Goal: Task Accomplishment & Management: Use online tool/utility

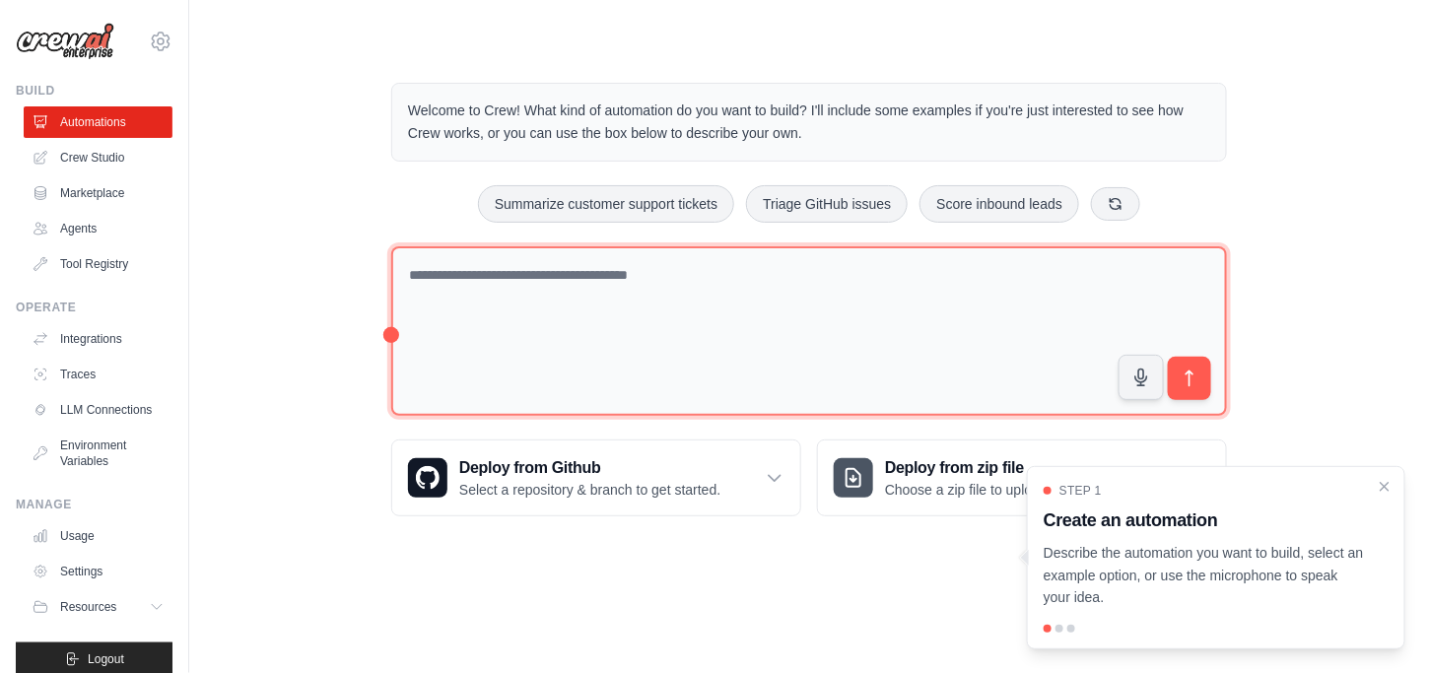
click at [650, 316] on textarea at bounding box center [809, 331] width 836 height 170
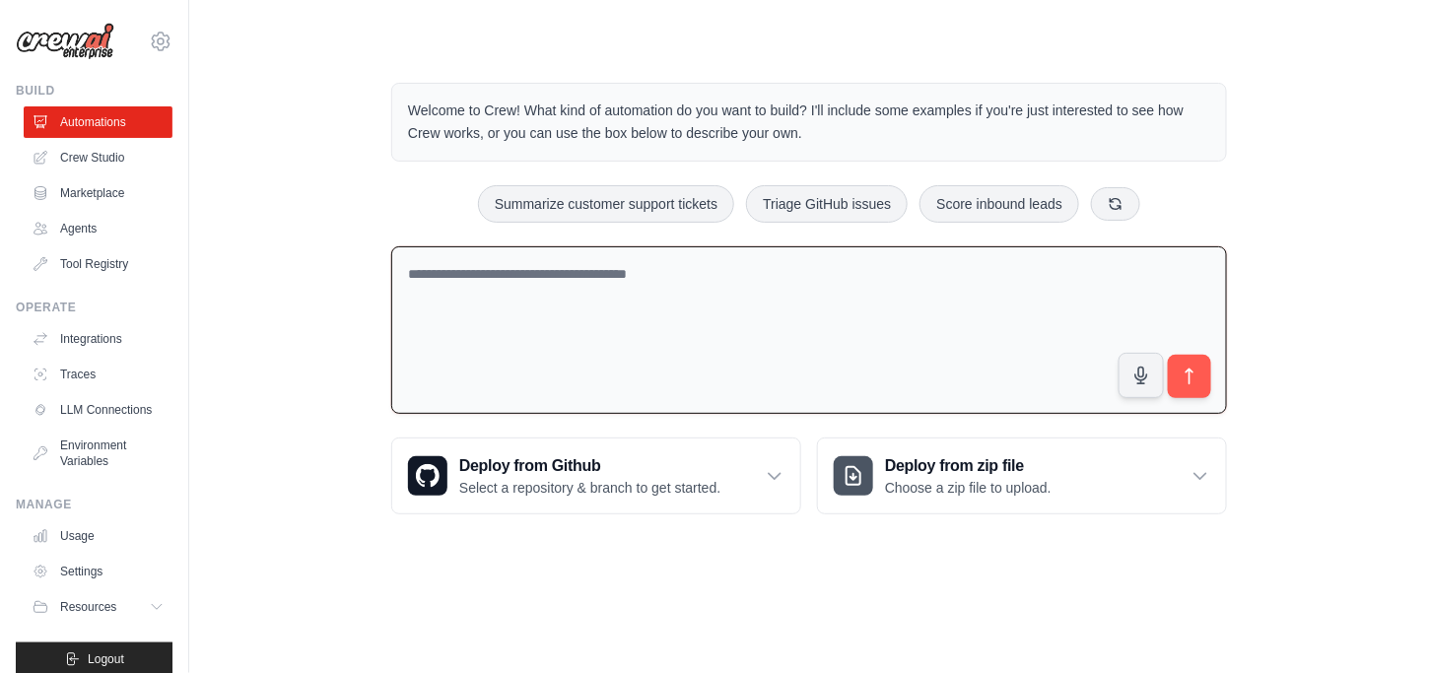
click at [857, 133] on p "Welcome to Crew! What kind of automation do you want to build? I'll include som…" at bounding box center [809, 122] width 802 height 45
click at [978, 113] on p "Welcome to Crew! What kind of automation do you want to build? I'll include som…" at bounding box center [809, 122] width 802 height 45
click at [568, 138] on p "Welcome to Crew! What kind of automation do you want to build? I'll include som…" at bounding box center [809, 122] width 802 height 45
click at [103, 229] on link "Agents" at bounding box center [100, 229] width 149 height 32
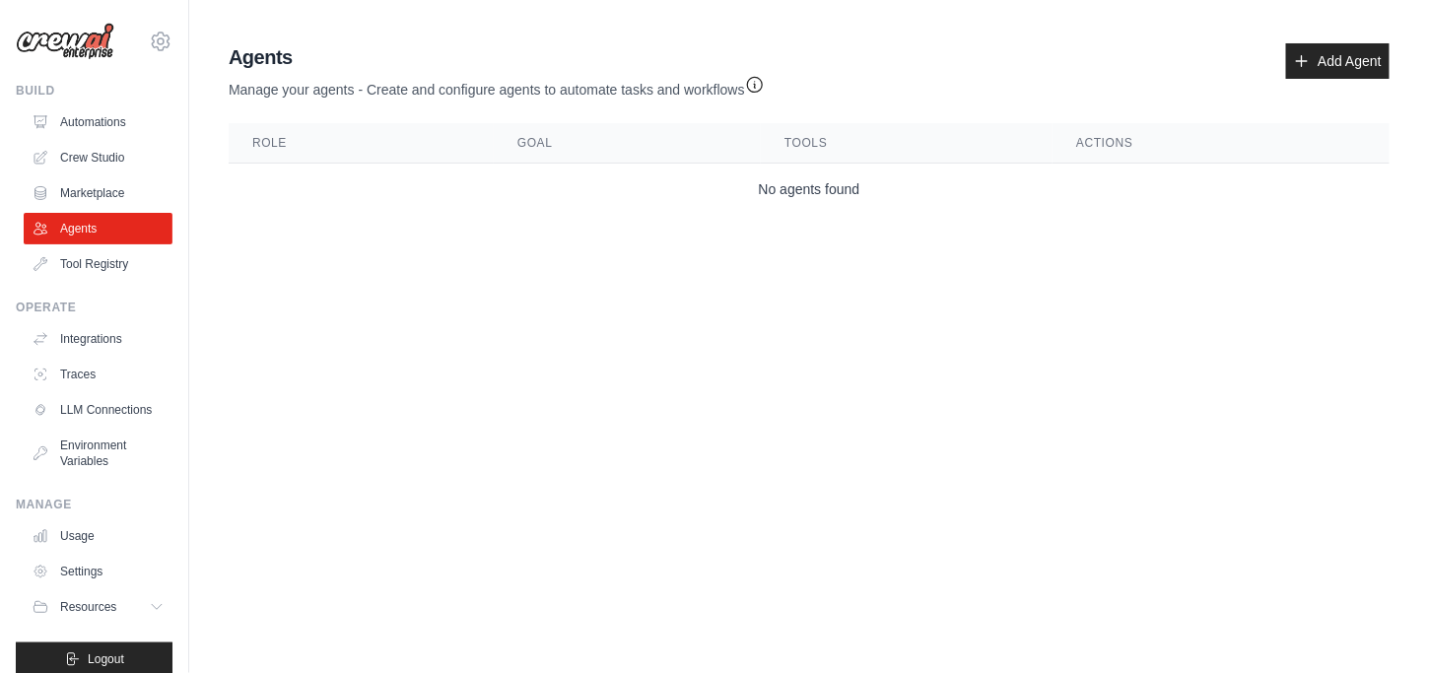
click at [117, 174] on ul "Automations Crew Studio Marketplace Agents Tool Registry" at bounding box center [98, 192] width 149 height 173
click at [100, 179] on link "Marketplace" at bounding box center [100, 193] width 149 height 32
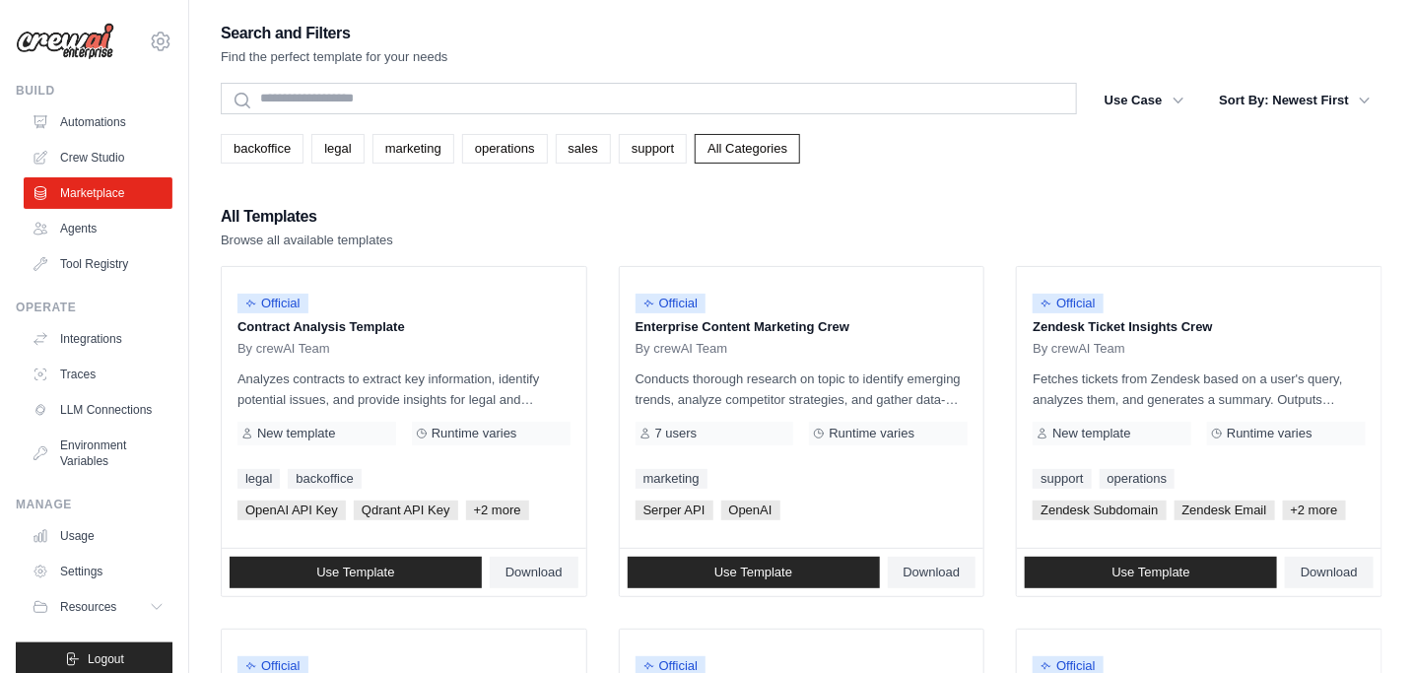
click at [74, 153] on link "Crew Studio" at bounding box center [98, 158] width 149 height 32
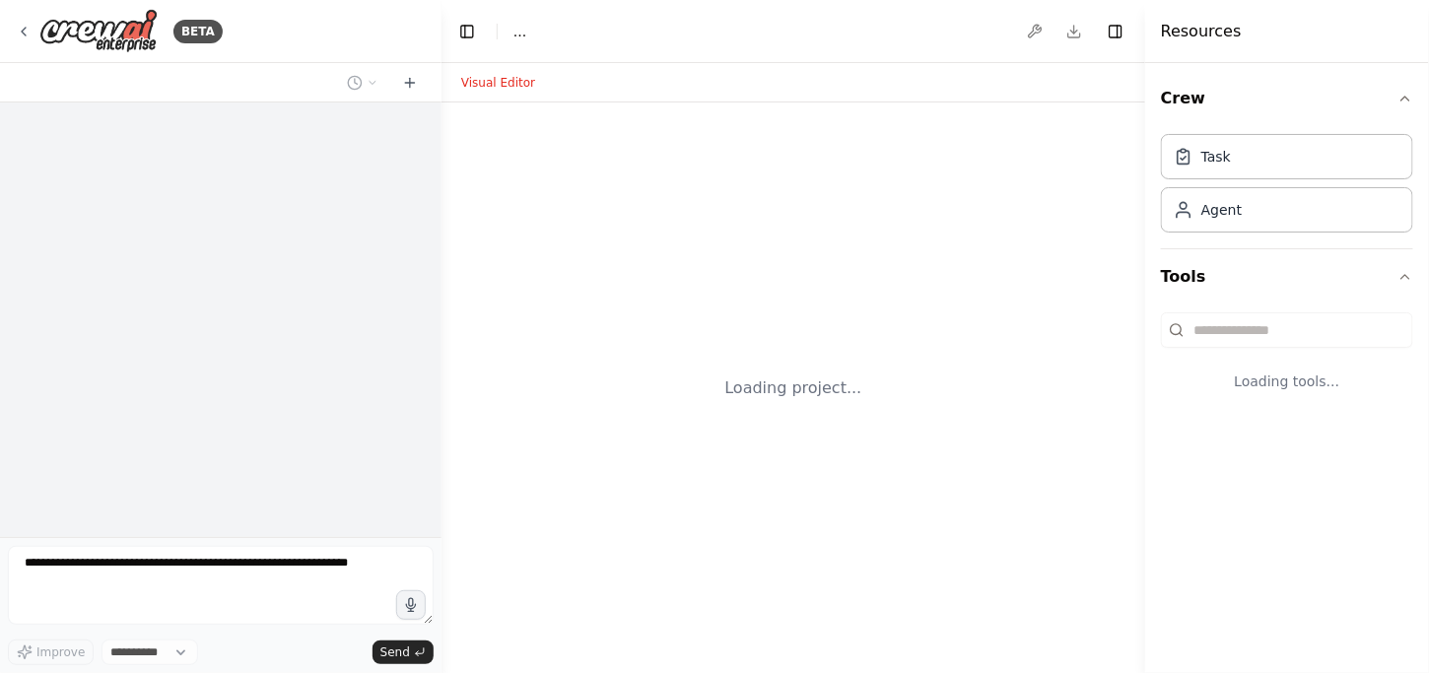
select select "****"
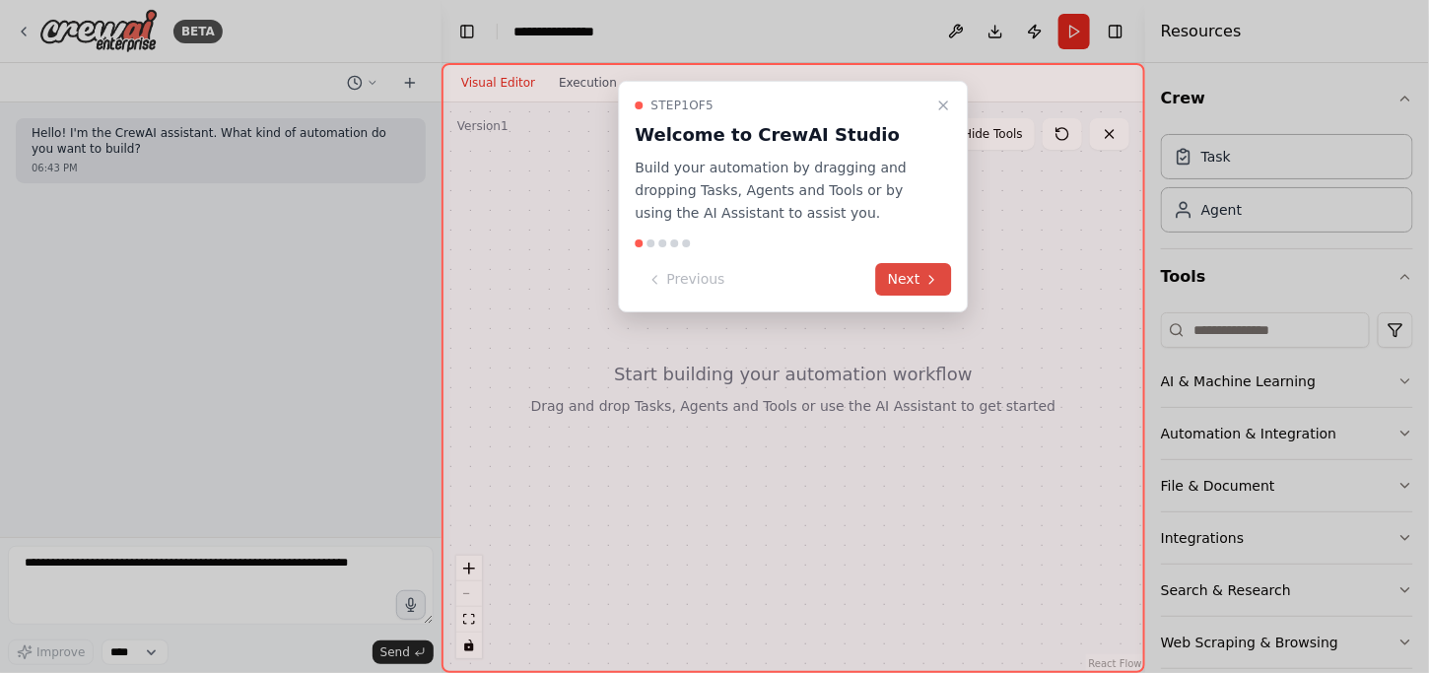
click at [920, 274] on button "Next" at bounding box center [914, 279] width 76 height 33
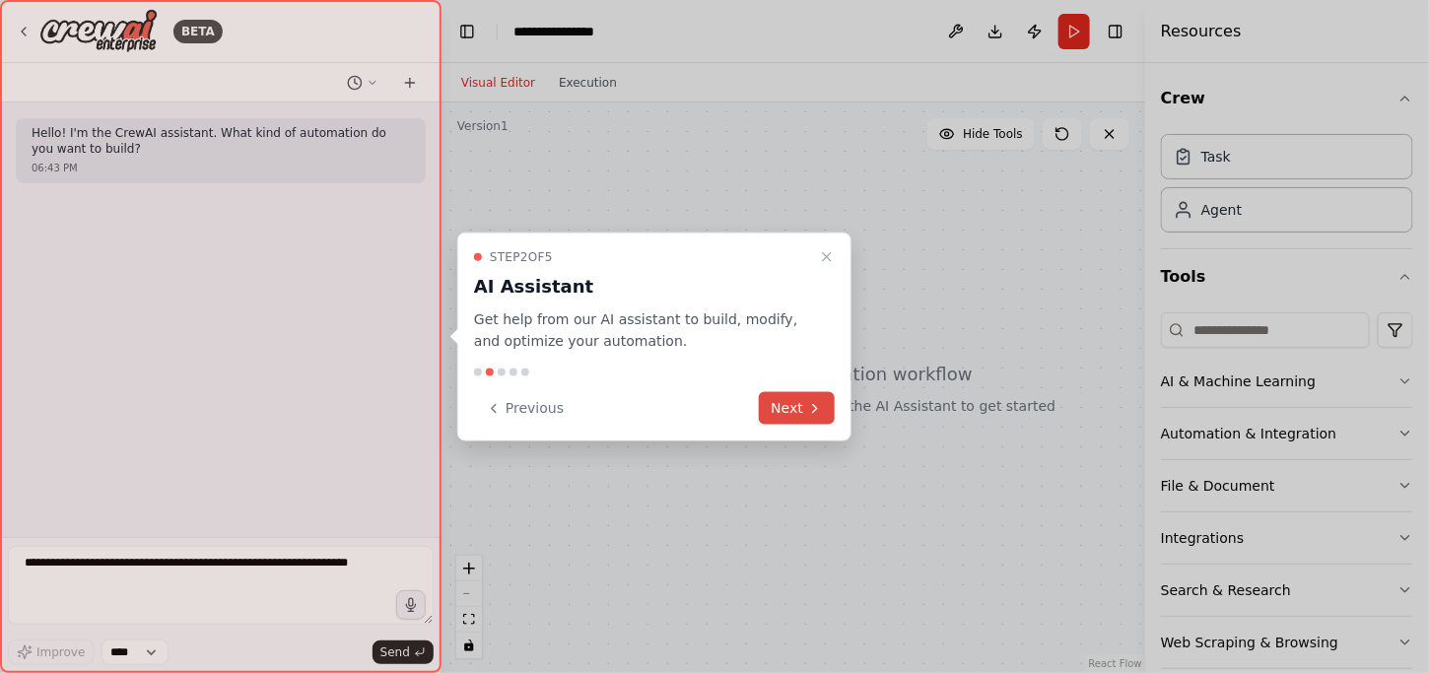
click at [806, 407] on button "Next" at bounding box center [797, 408] width 76 height 33
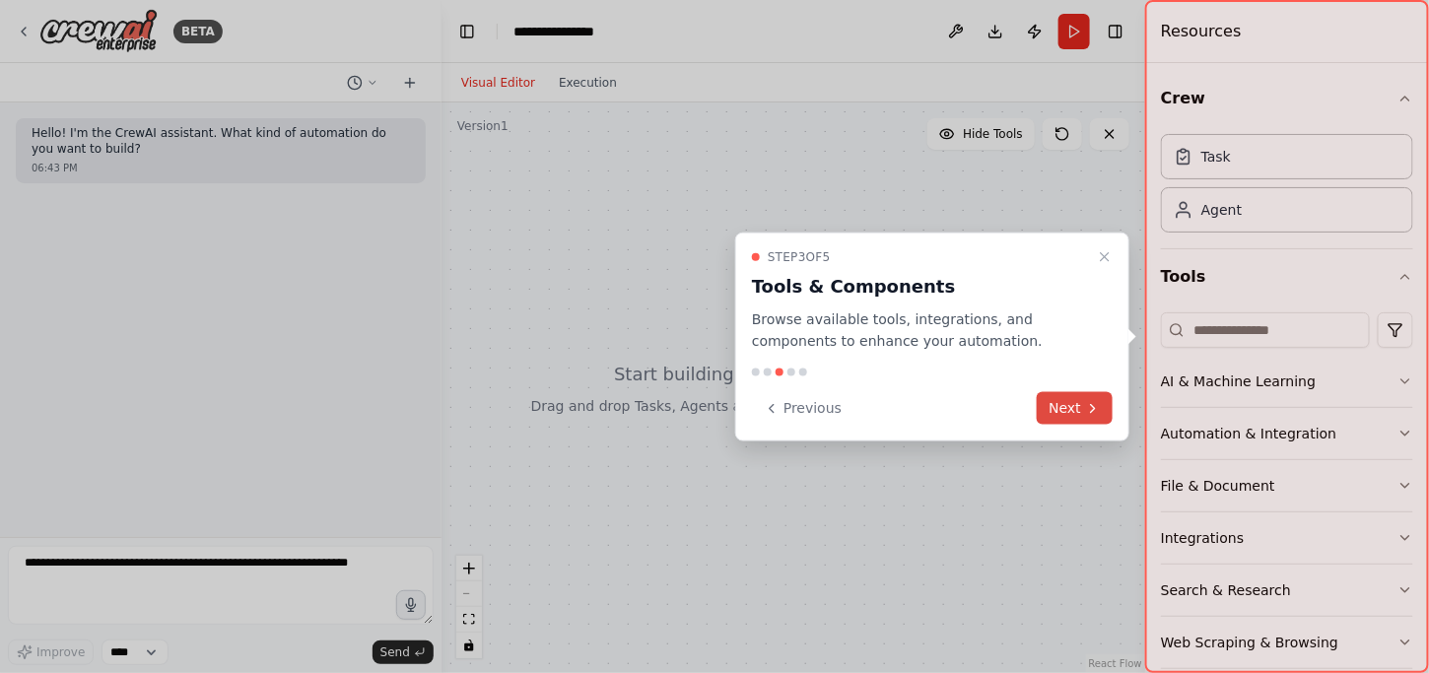
click at [1057, 411] on button "Next" at bounding box center [1075, 408] width 76 height 33
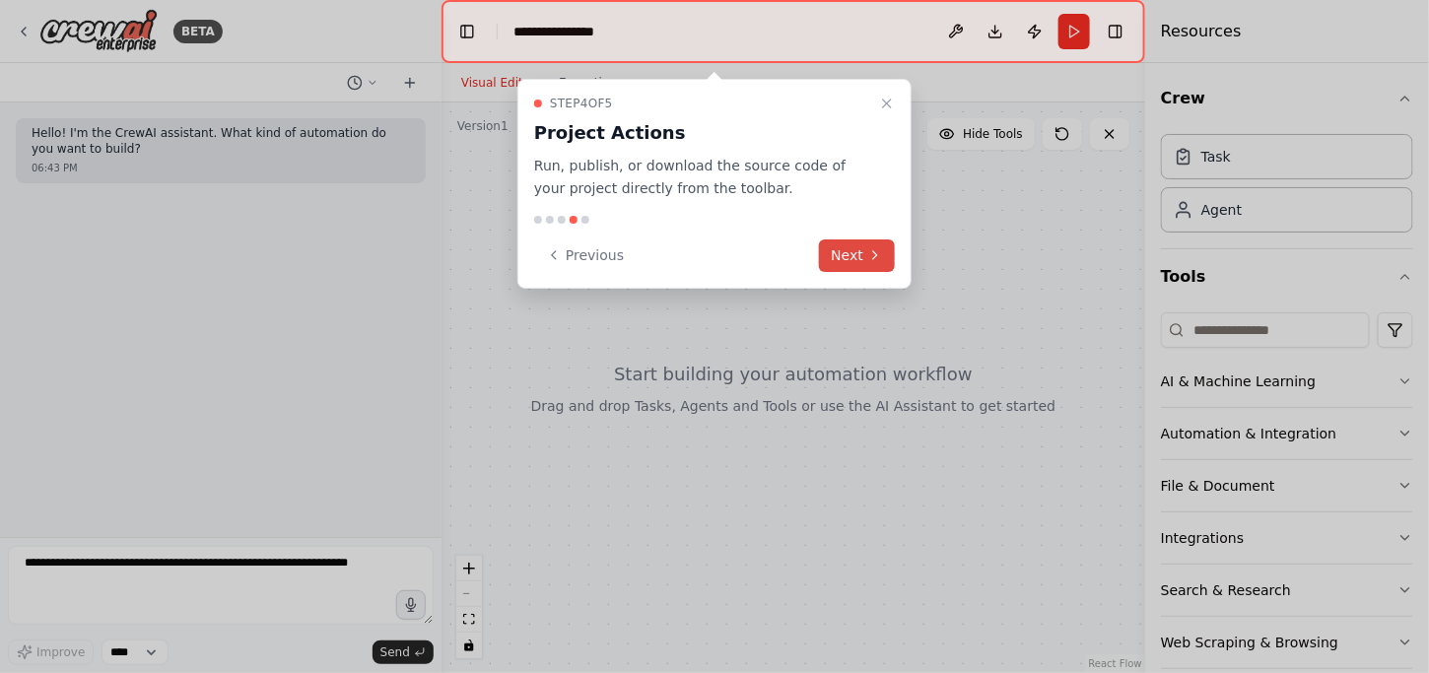
click at [861, 239] on button "Next" at bounding box center [857, 255] width 76 height 33
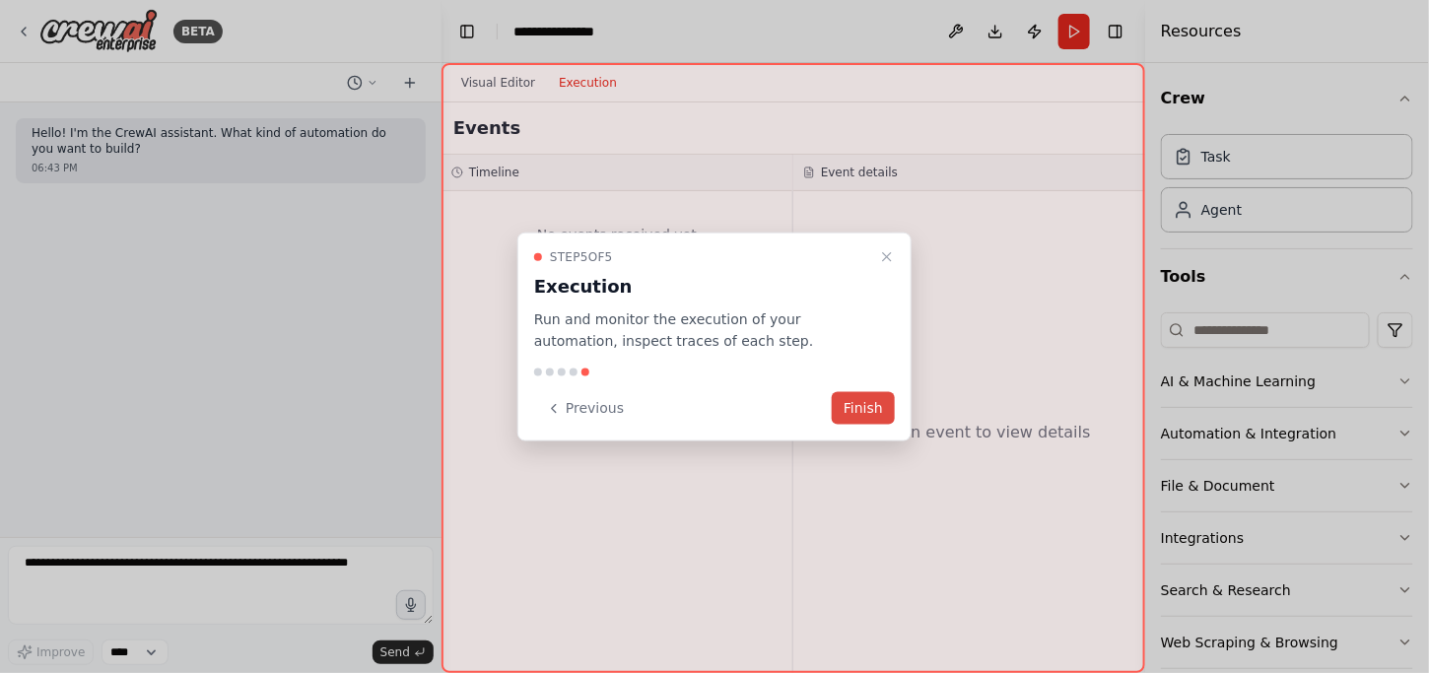
click at [870, 399] on button "Finish" at bounding box center [863, 408] width 63 height 33
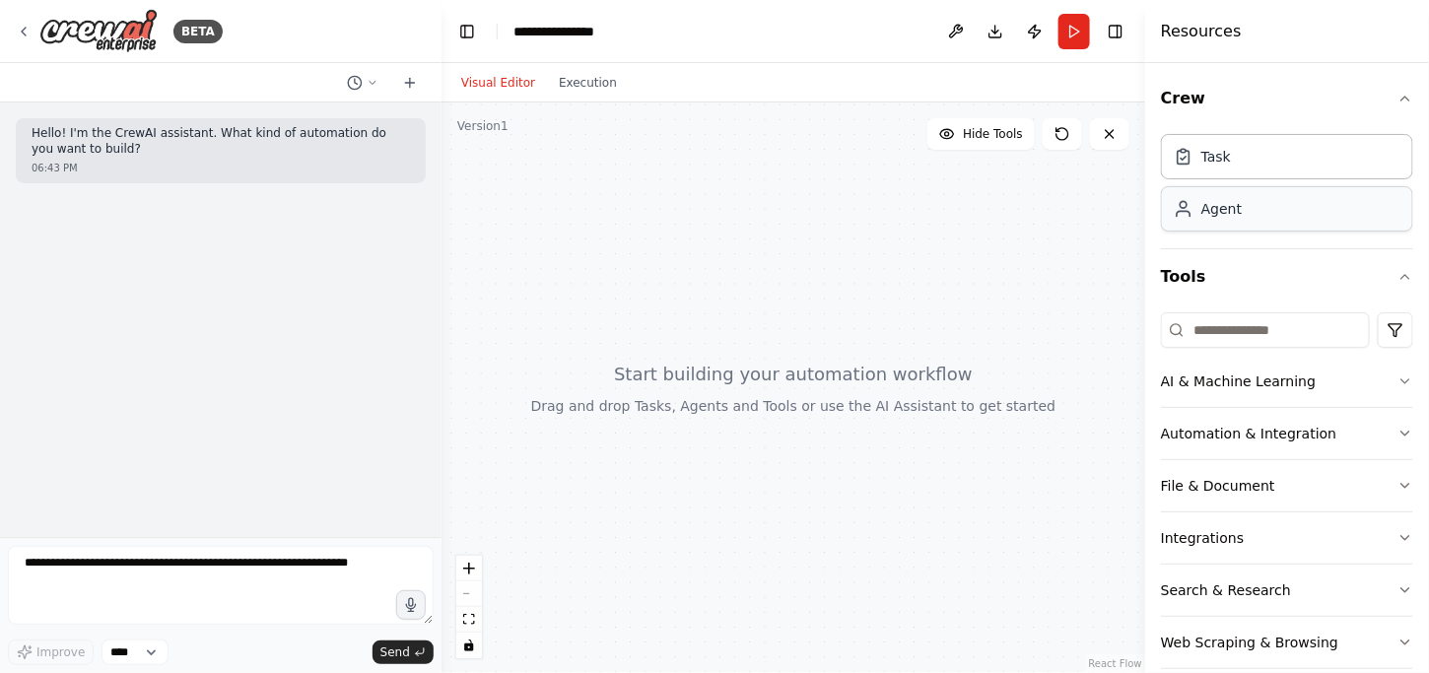
click at [1264, 207] on div "Agent" at bounding box center [1287, 208] width 252 height 45
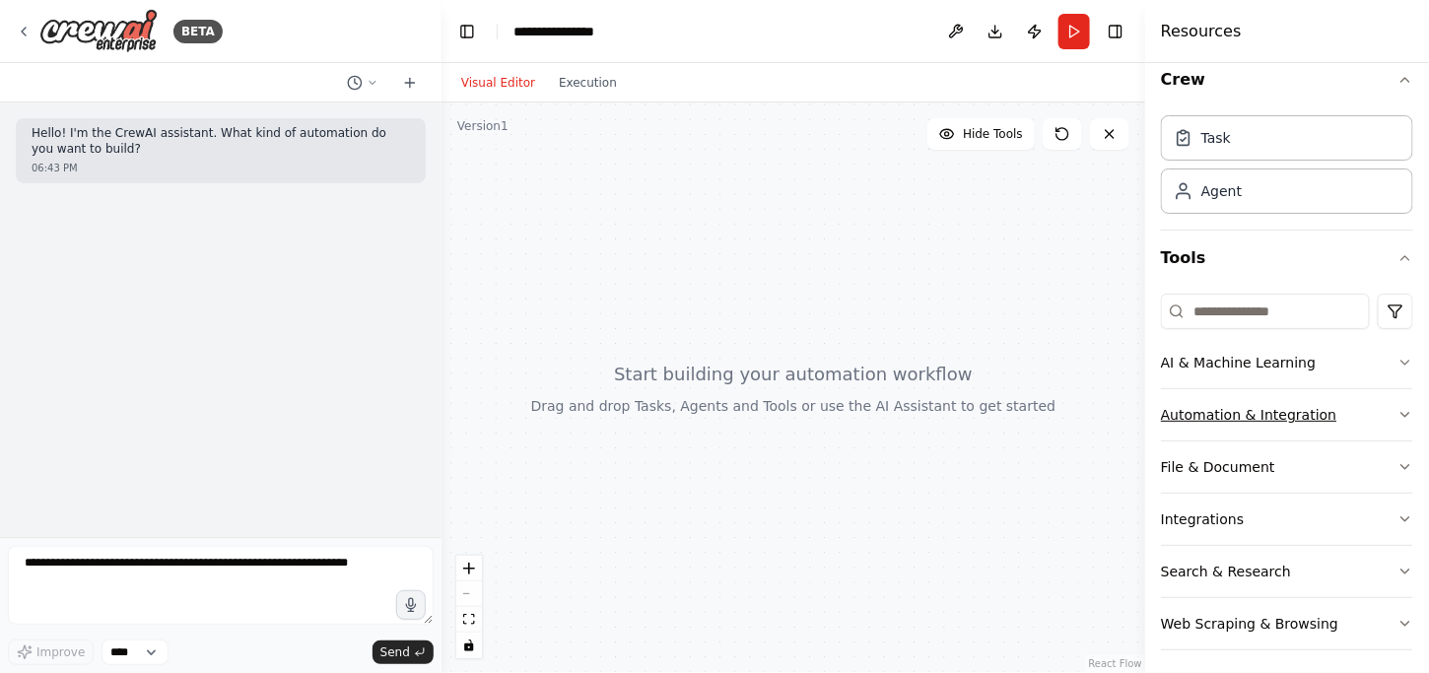
scroll to position [24, 0]
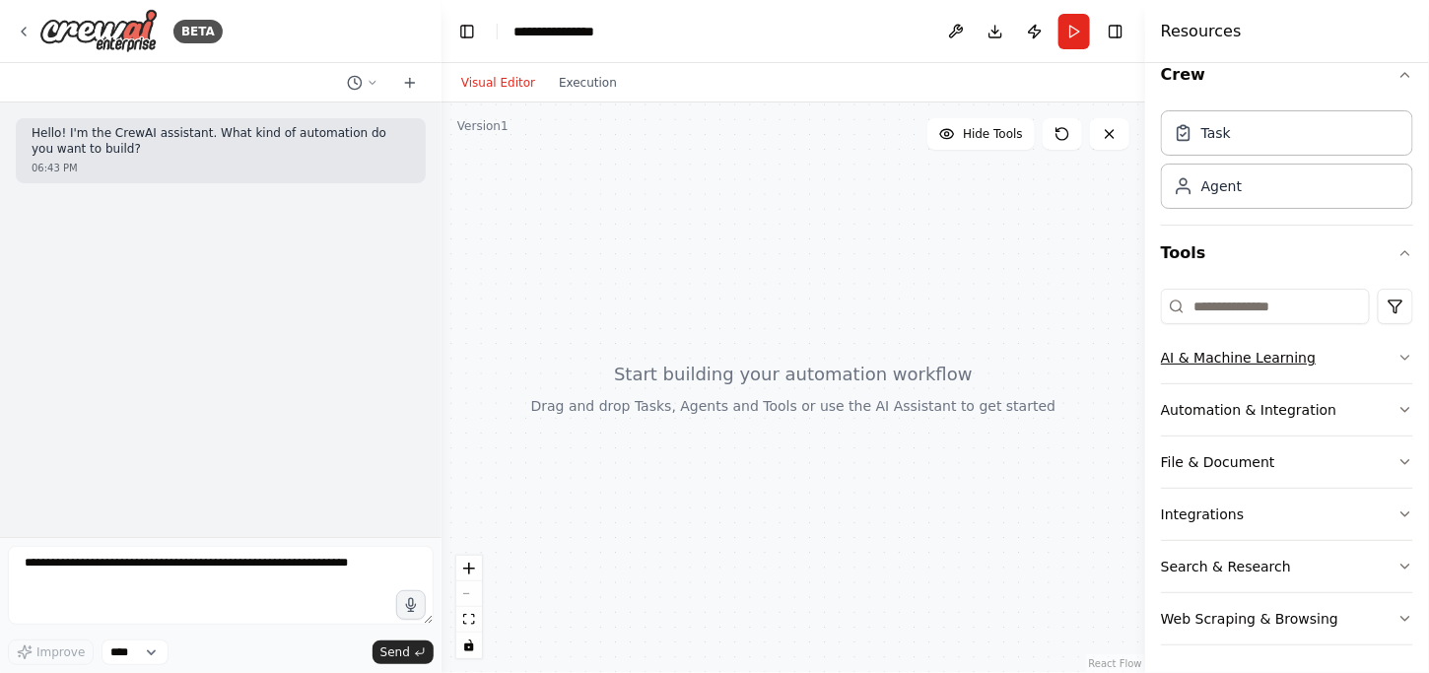
click at [1295, 351] on button "AI & Machine Learning" at bounding box center [1287, 357] width 252 height 51
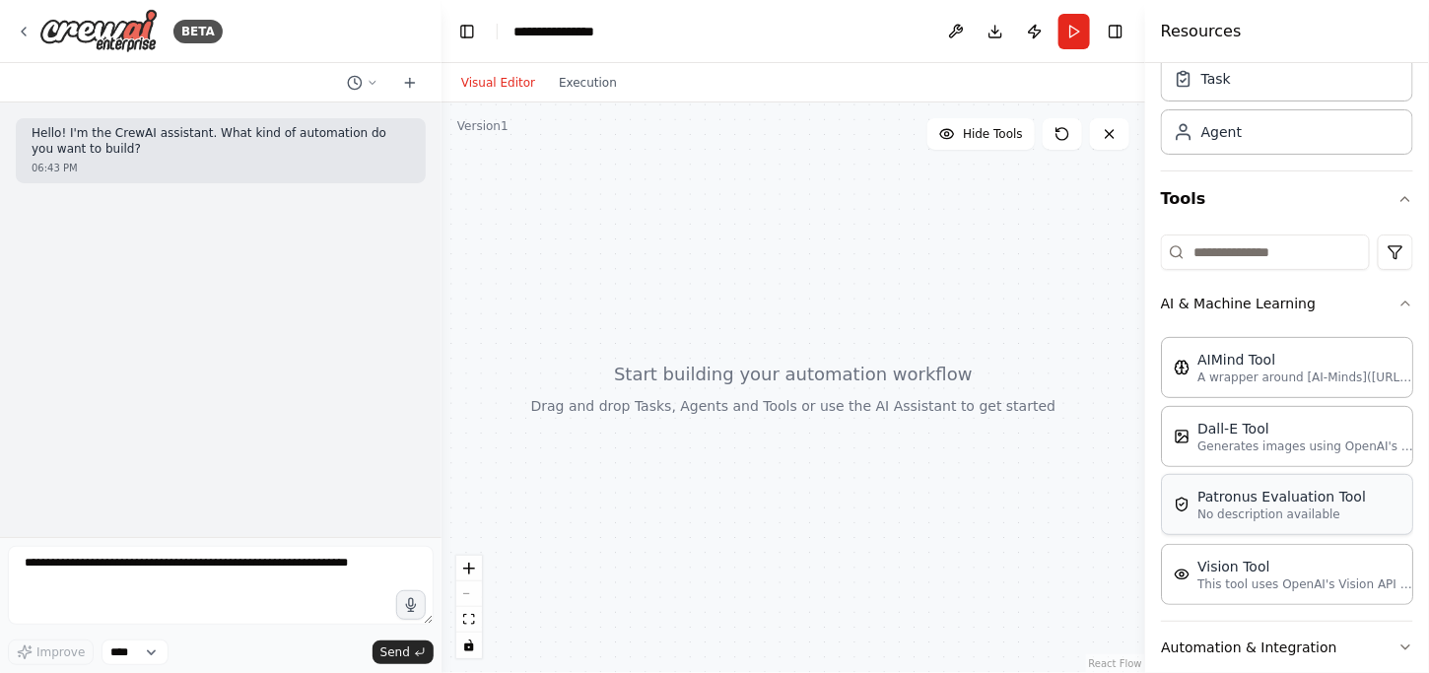
scroll to position [123, 0]
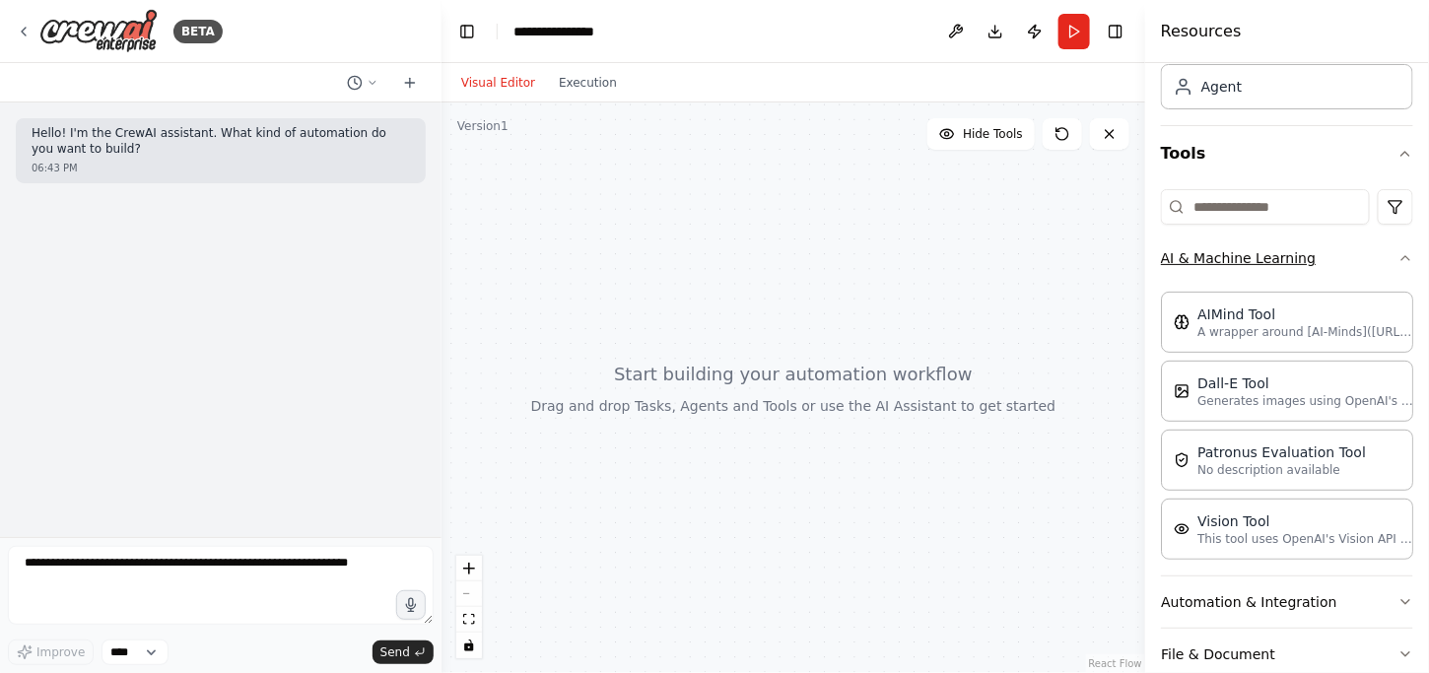
click at [1269, 259] on button "AI & Machine Learning" at bounding box center [1287, 258] width 252 height 51
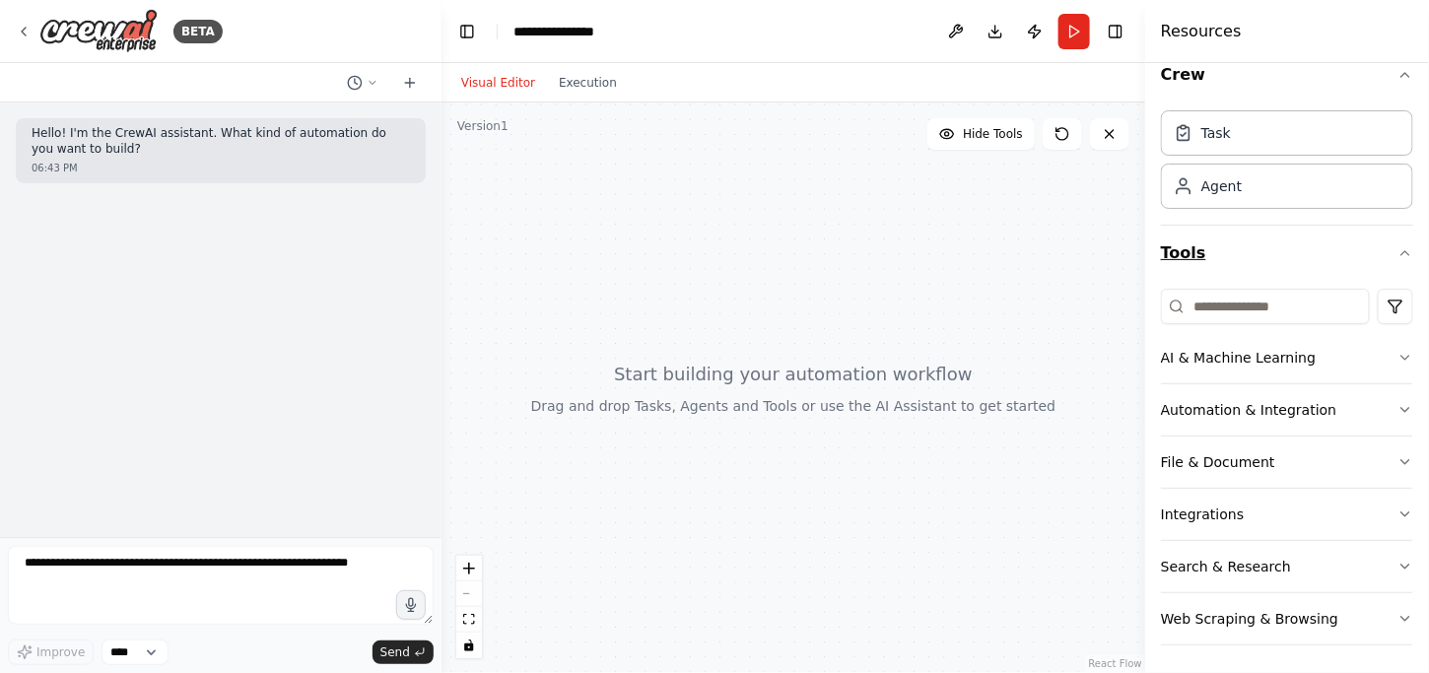
scroll to position [0, 0]
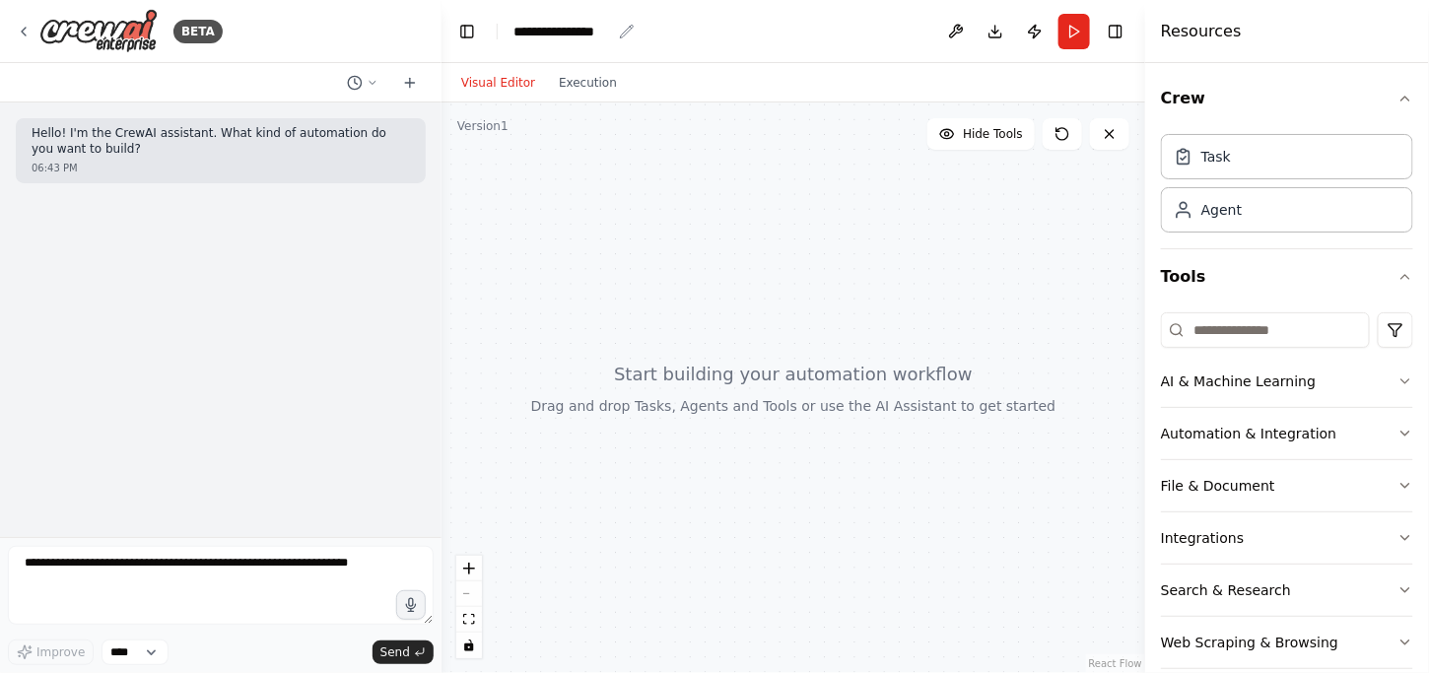
click at [585, 28] on div "**********" at bounding box center [562, 32] width 98 height 20
click at [615, 28] on div "**********" at bounding box center [587, 32] width 148 height 20
click at [584, 88] on button "Execution" at bounding box center [588, 83] width 82 height 24
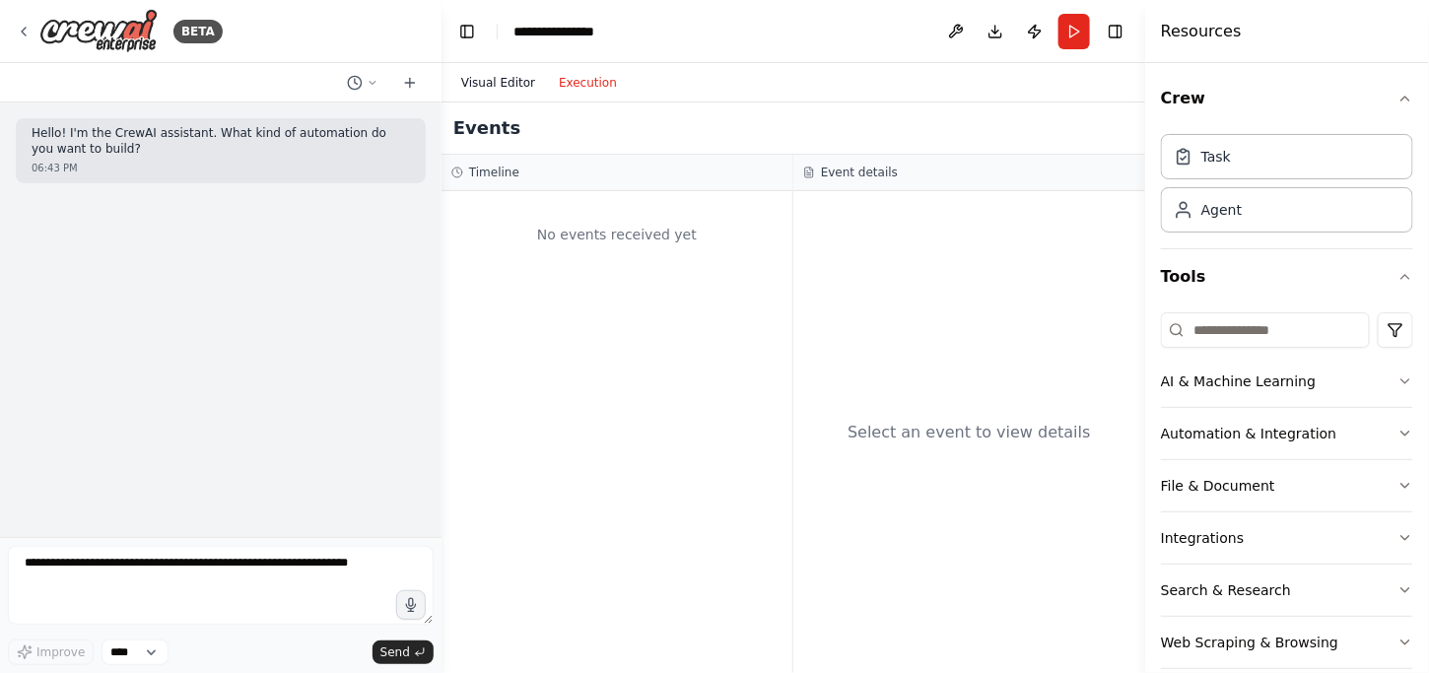
click at [489, 75] on button "Visual Editor" at bounding box center [498, 83] width 98 height 24
